Goal: Task Accomplishment & Management: Use online tool/utility

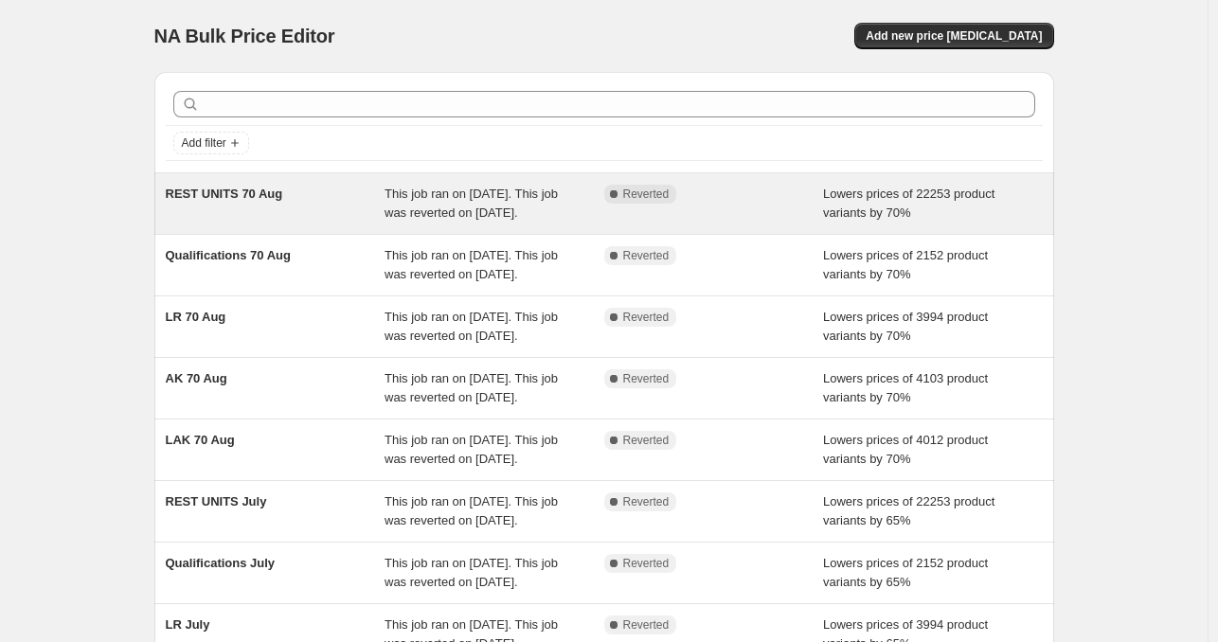
click at [354, 222] on div "REST UNITS 70 Aug" at bounding box center [276, 204] width 220 height 38
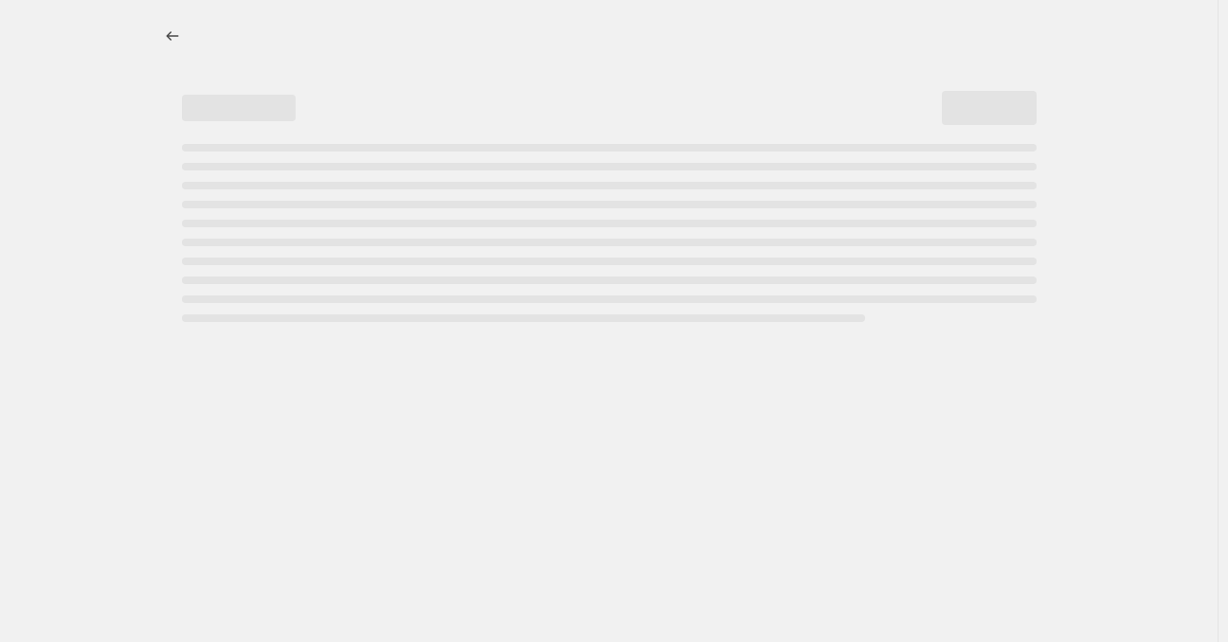
select select "percentage"
select select "not_equal"
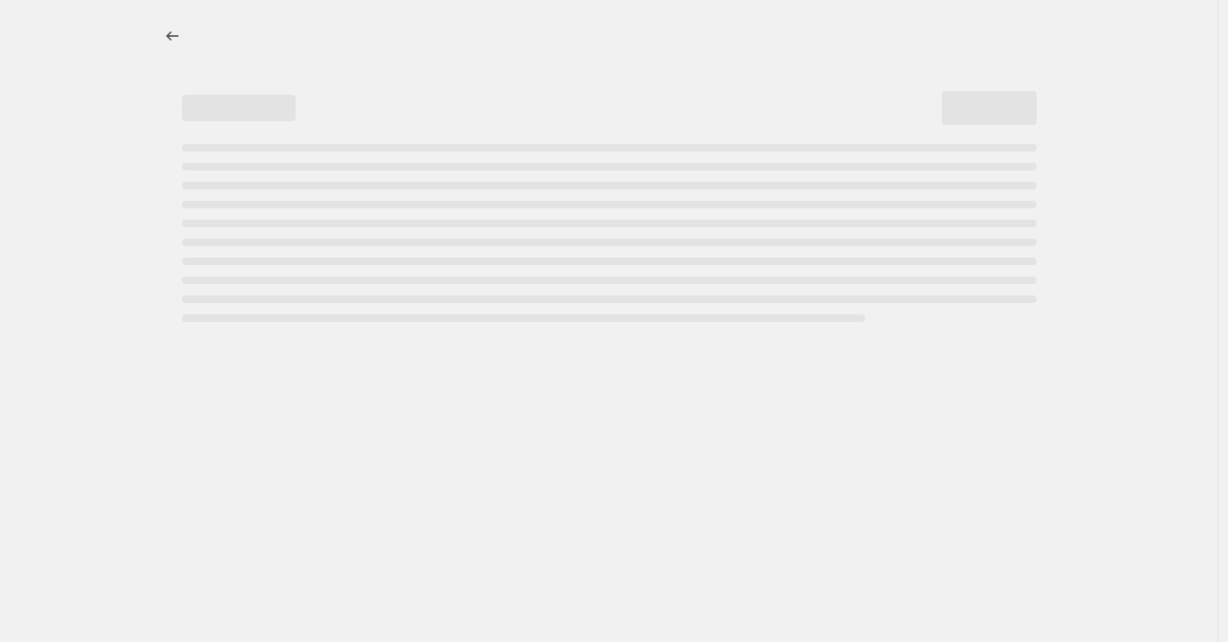
select select "not_equal"
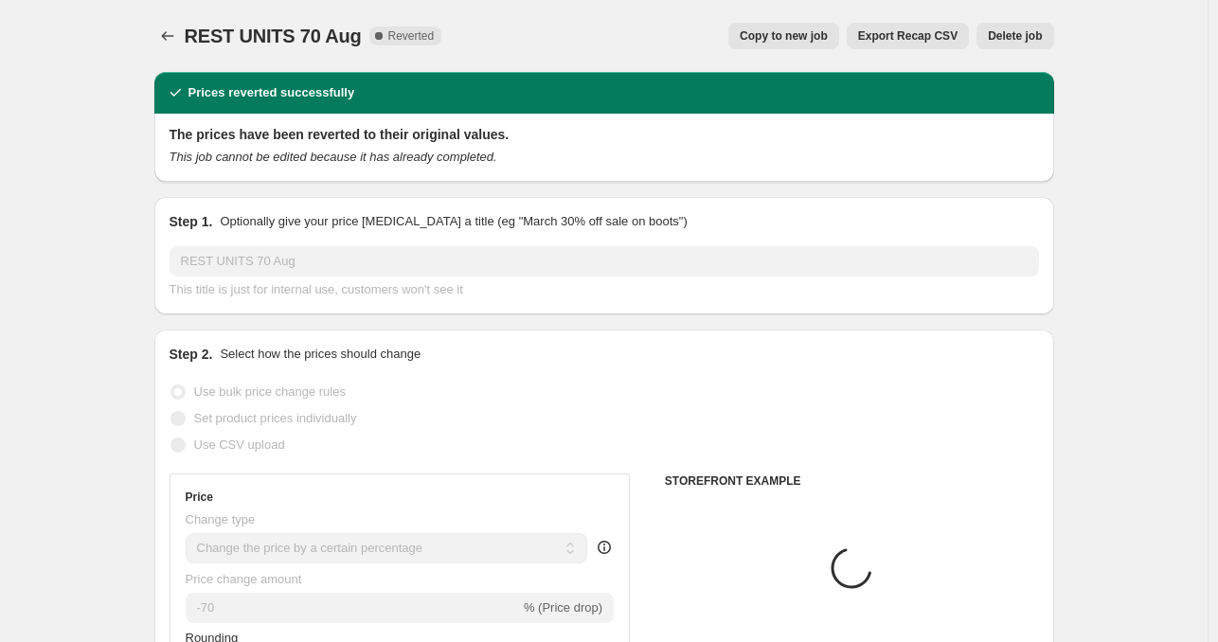
select select "tag"
select select "collection"
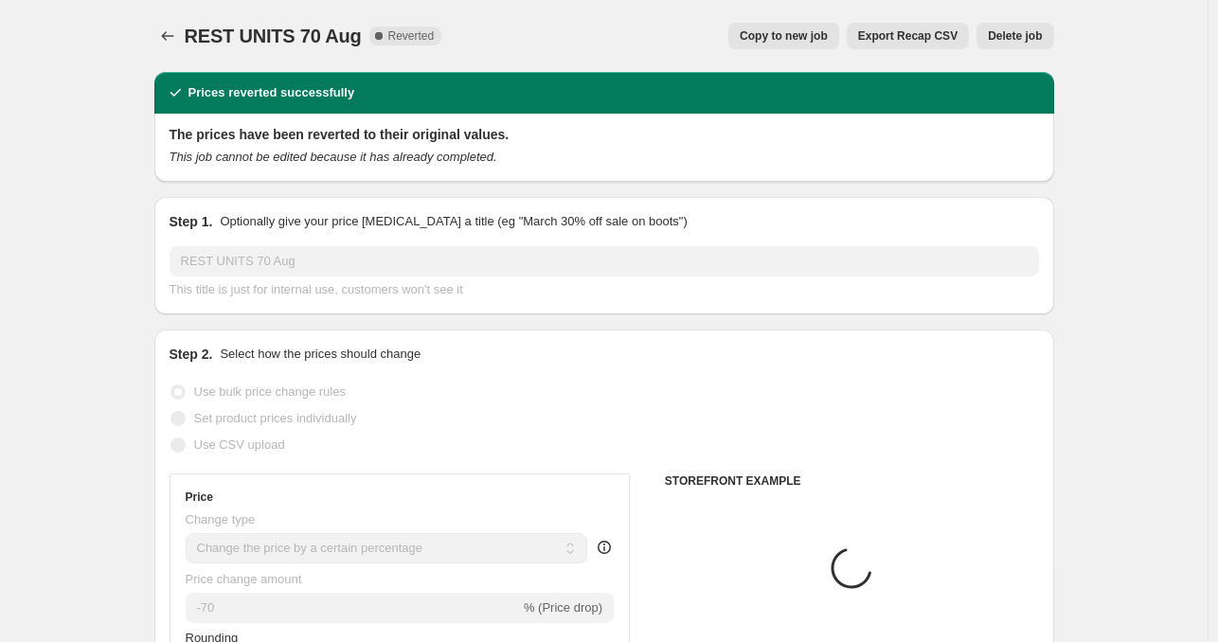
select select "collection"
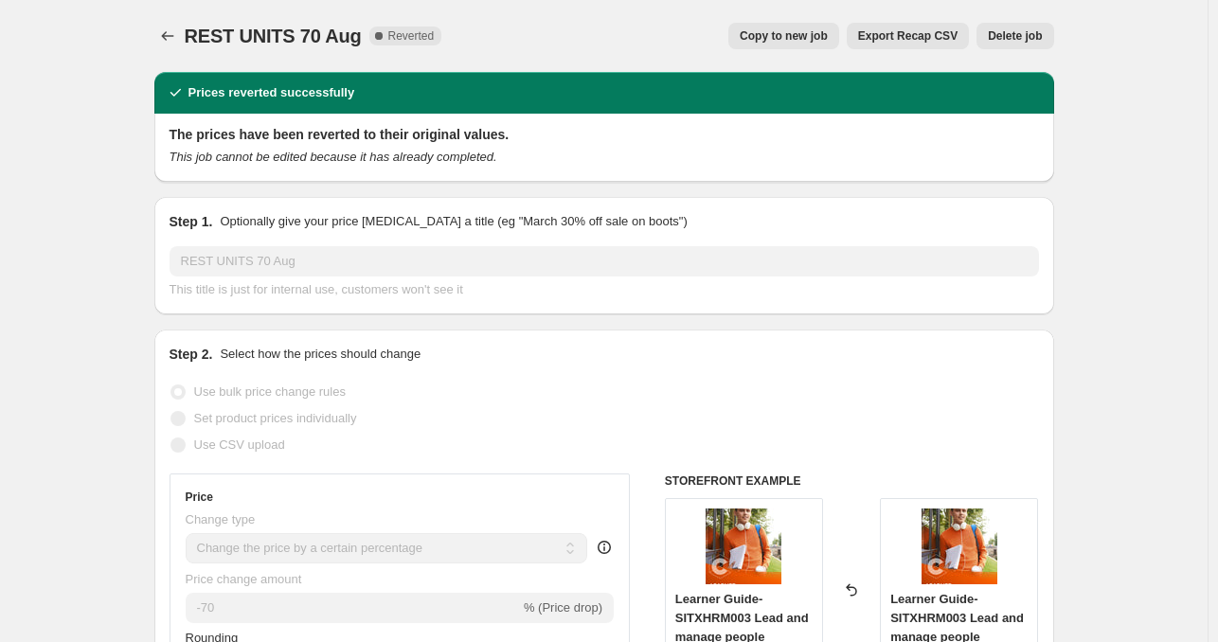
click at [814, 36] on span "Copy to new job" at bounding box center [784, 35] width 88 height 15
select select "percentage"
select select "tag"
select select "not_equal"
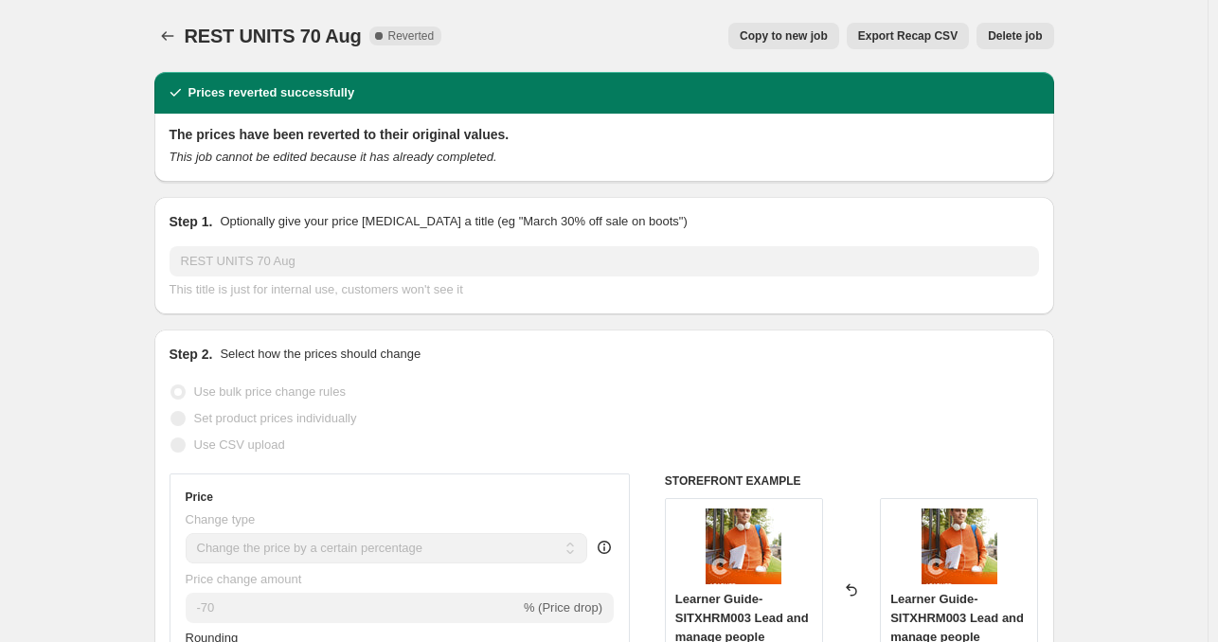
select select "collection"
select select "not_equal"
select select "collection"
select select "not_equal"
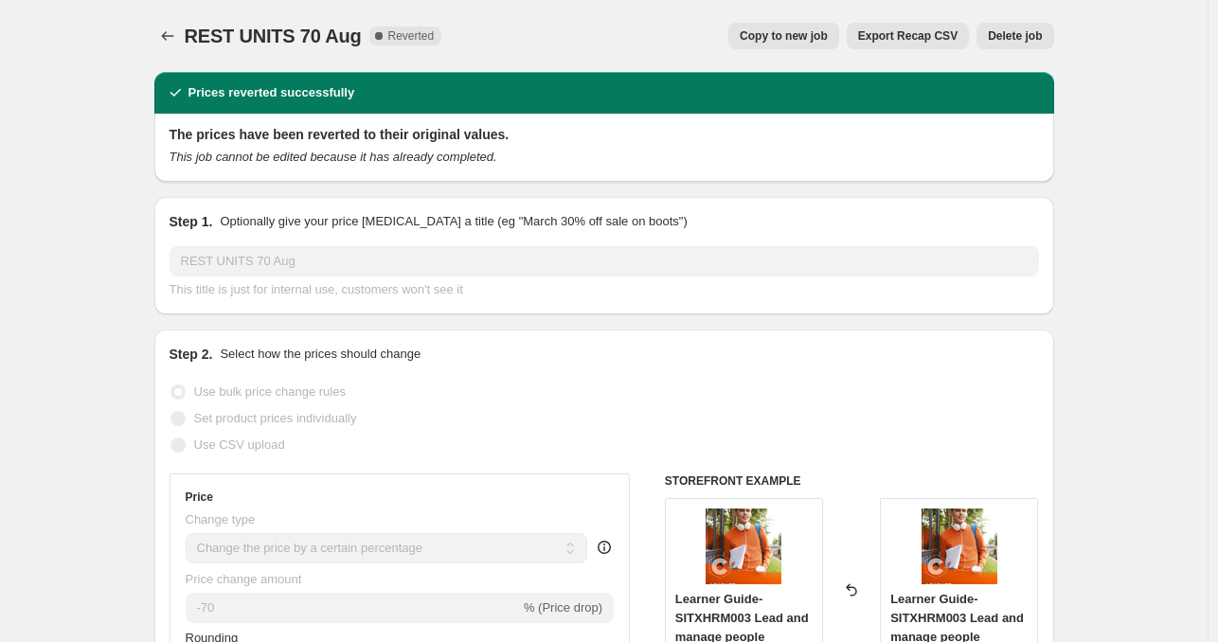
select select "collection"
select select "not_equal"
select select "collection"
select select "not_equal"
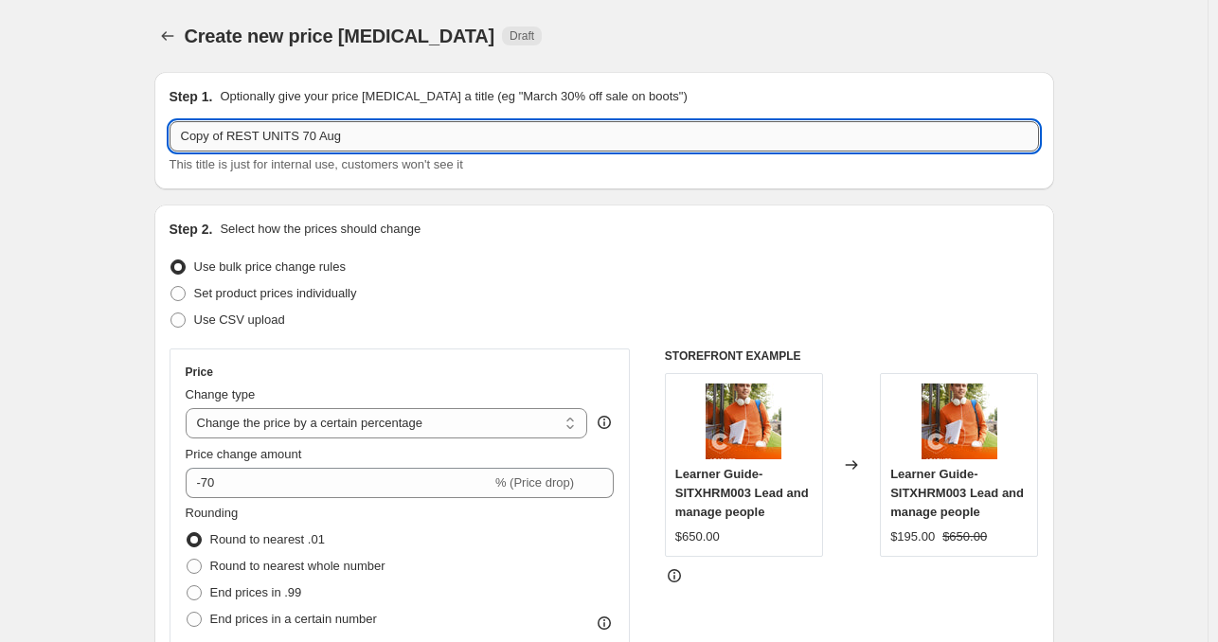
click at [262, 138] on input "Copy of REST UNITS 70 Aug" at bounding box center [605, 136] width 870 height 30
type input "REST UNITS 65"
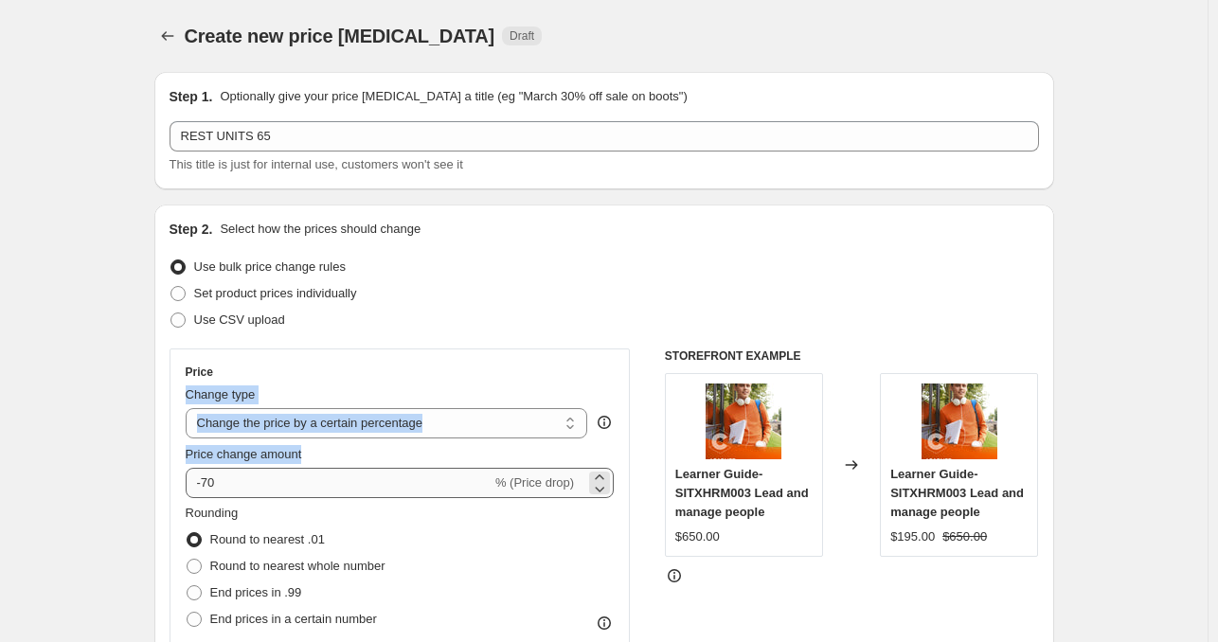
drag, startPoint x: 4, startPoint y: 395, endPoint x: 228, endPoint y: 487, distance: 242.6
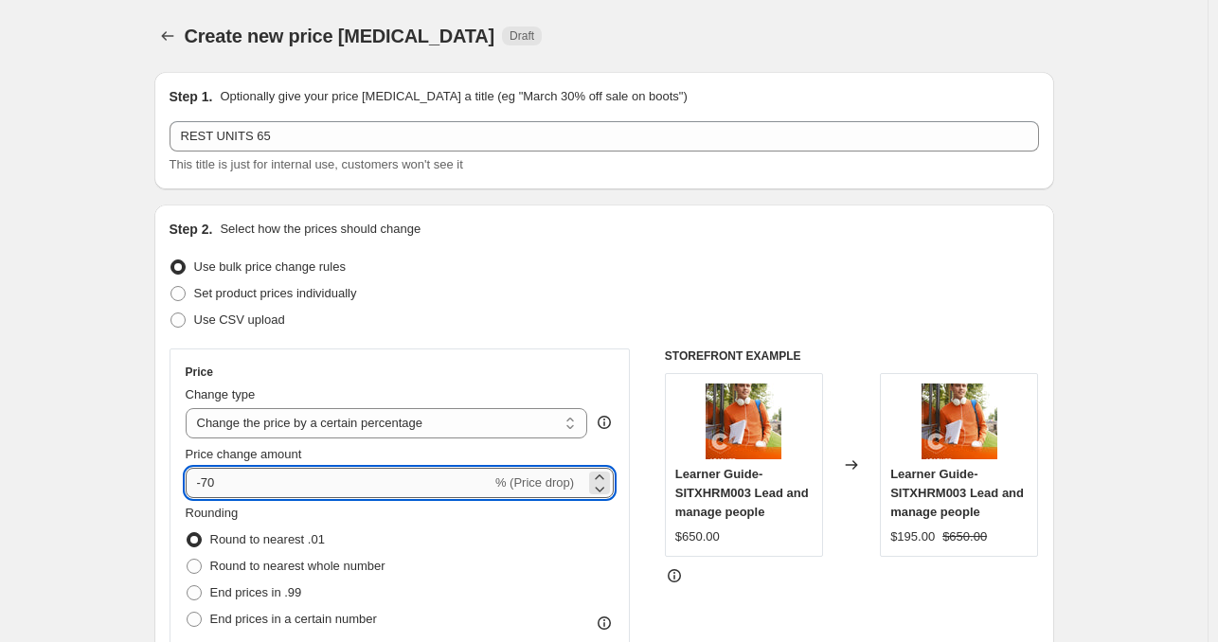
click at [228, 487] on input "-70" at bounding box center [339, 483] width 306 height 30
type input "-65"
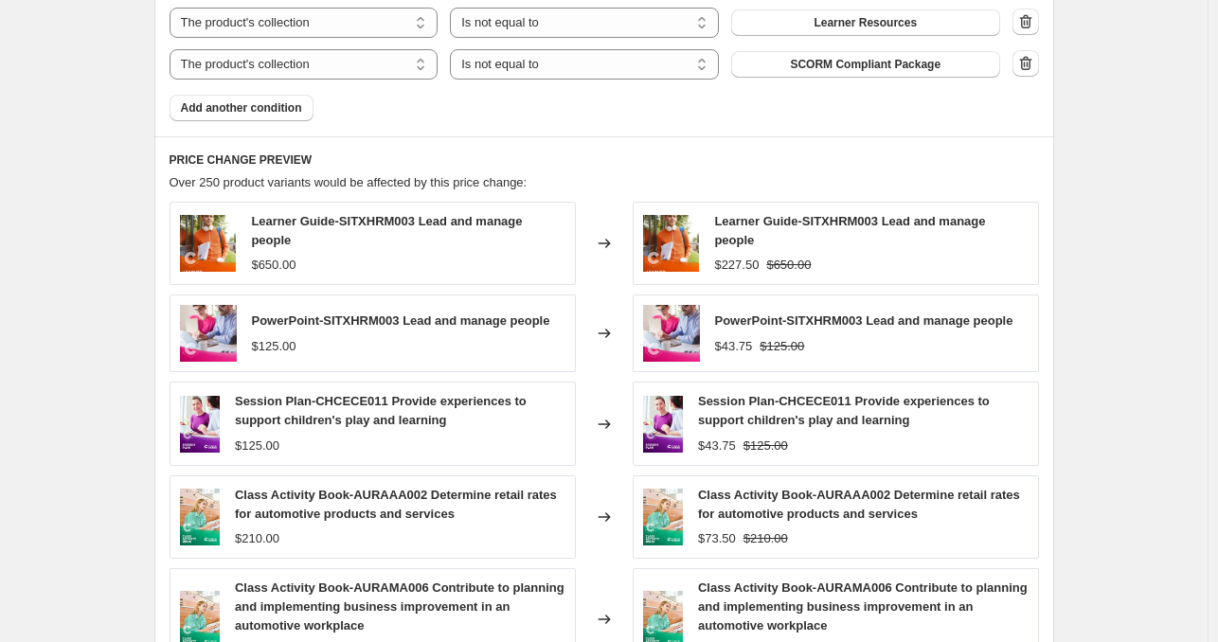
scroll to position [1856, 0]
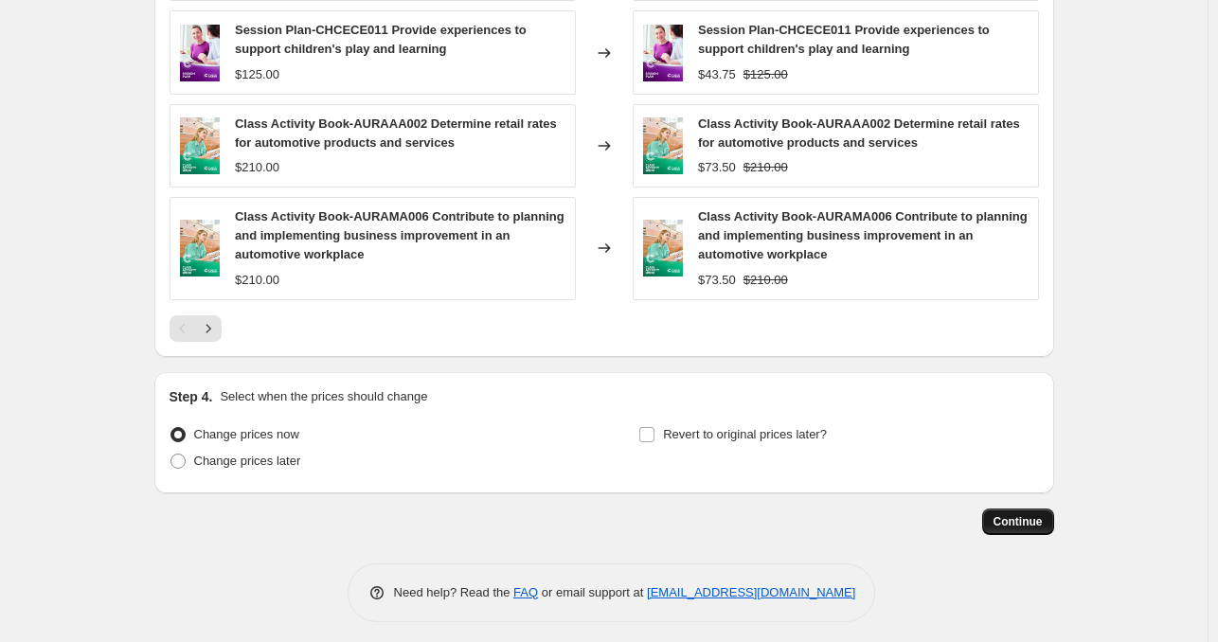
click at [1010, 514] on span "Continue" at bounding box center [1018, 521] width 49 height 15
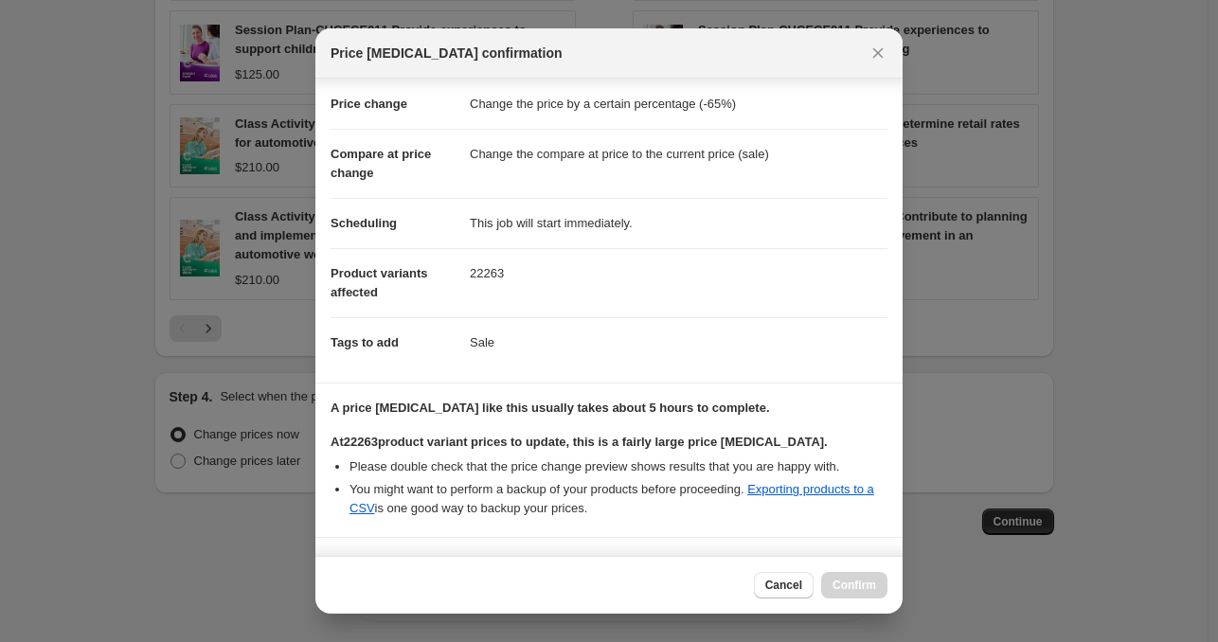
scroll to position [307, 0]
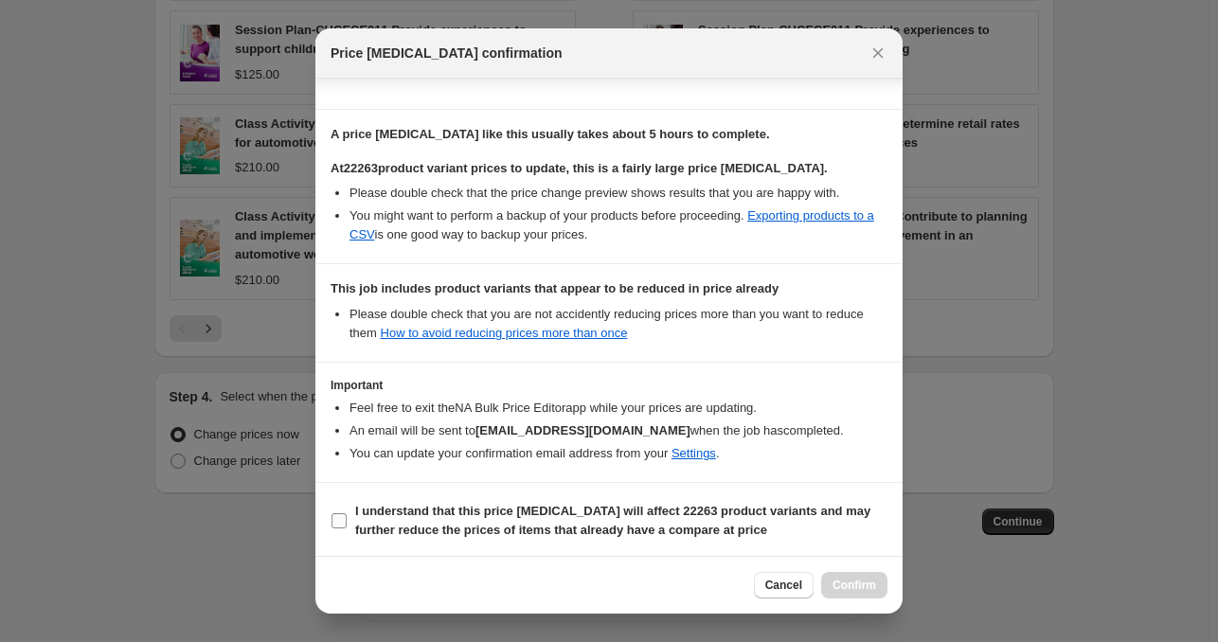
click at [614, 511] on b "I understand that this price [MEDICAL_DATA] will affect 22263 product variants …" at bounding box center [612, 520] width 515 height 33
click at [347, 513] on input "I understand that this price [MEDICAL_DATA] will affect 22263 product variants …" at bounding box center [339, 520] width 15 height 15
checkbox input "true"
click at [840, 587] on span "Confirm" at bounding box center [855, 585] width 44 height 15
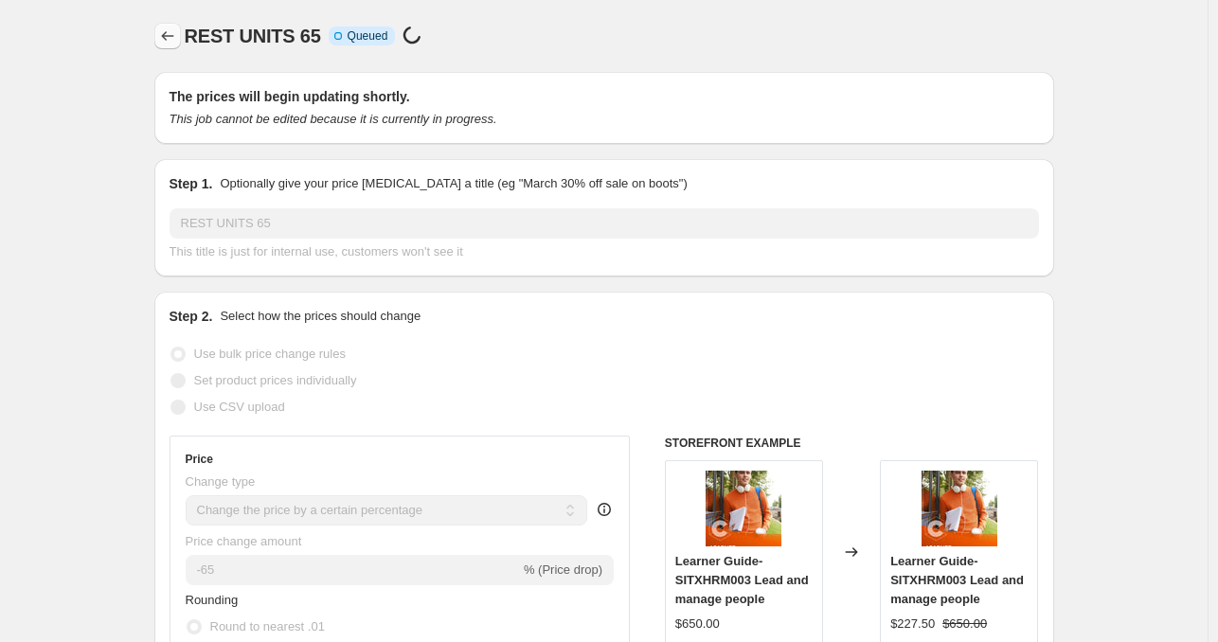
click at [169, 35] on icon "Price change jobs" at bounding box center [167, 36] width 19 height 19
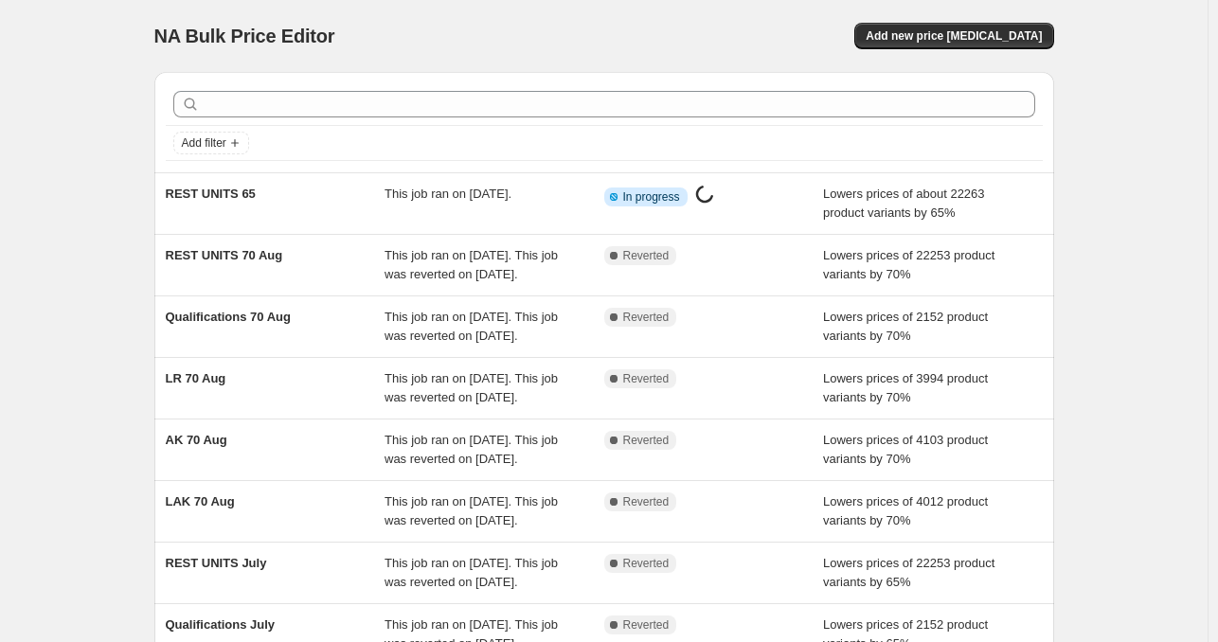
click at [1113, 200] on div "NA Bulk Price Editor. This page is ready NA Bulk Price Editor Add new price [ME…" at bounding box center [604, 488] width 1208 height 976
